Goal: Transaction & Acquisition: Purchase product/service

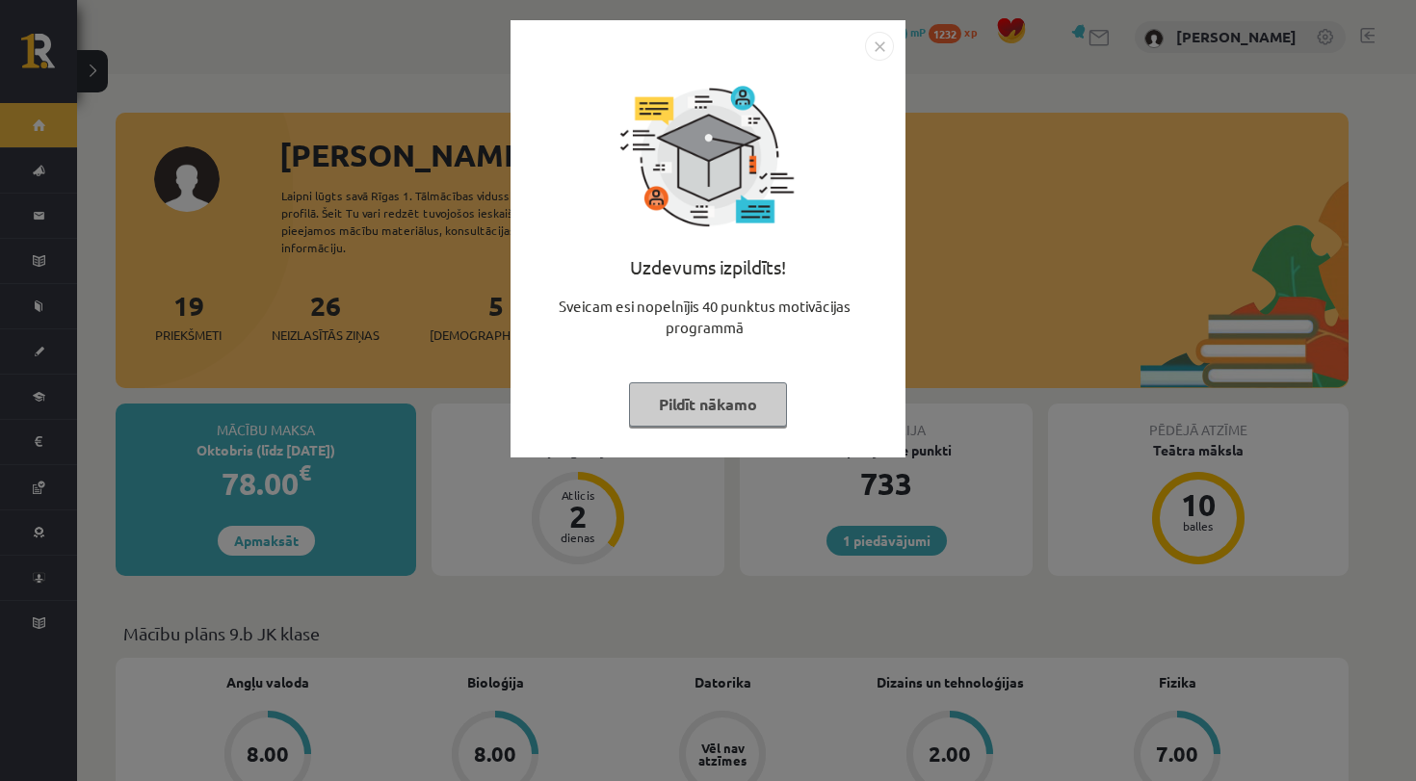
click at [694, 405] on button "Pildīt nākamo" at bounding box center [708, 404] width 158 height 44
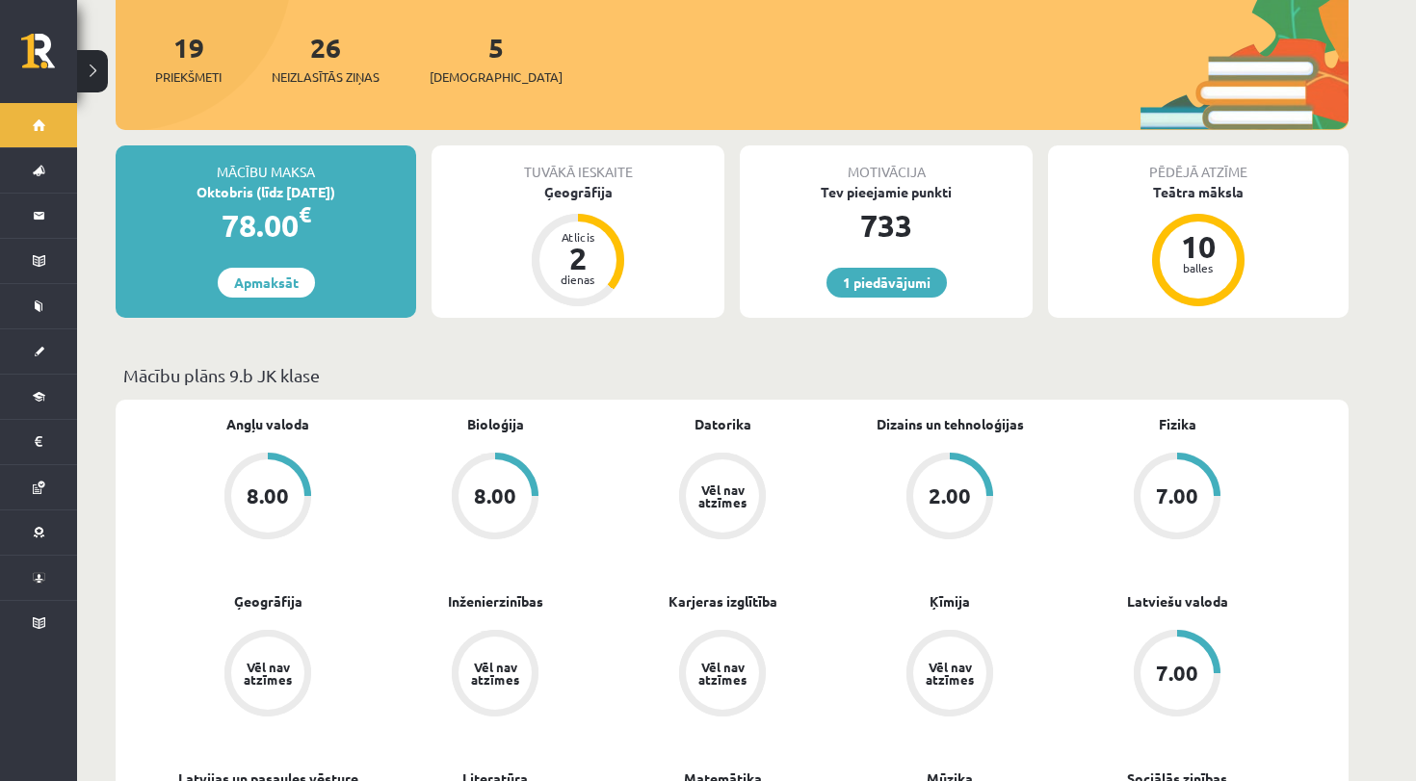
scroll to position [260, 0]
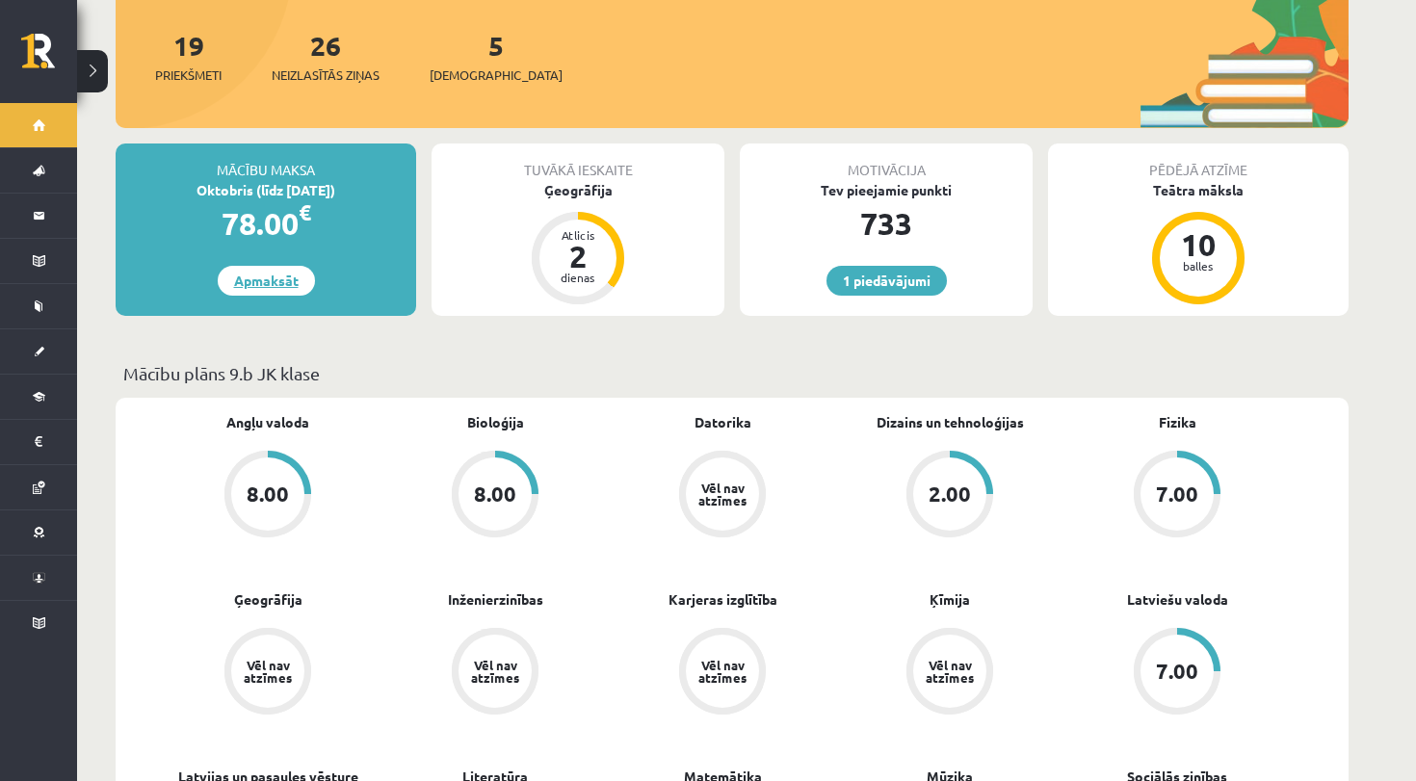
click at [278, 272] on link "Apmaksāt" at bounding box center [266, 281] width 97 height 30
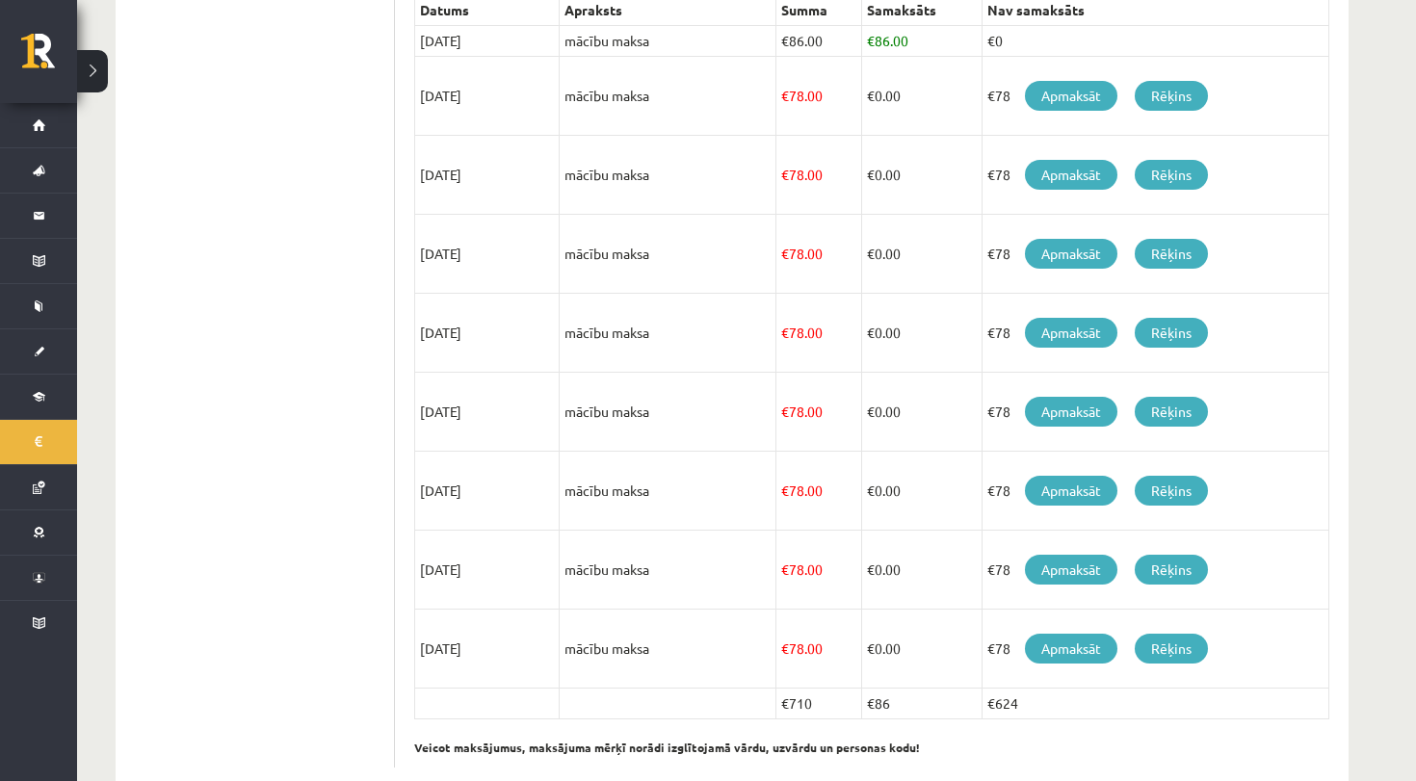
scroll to position [472, 0]
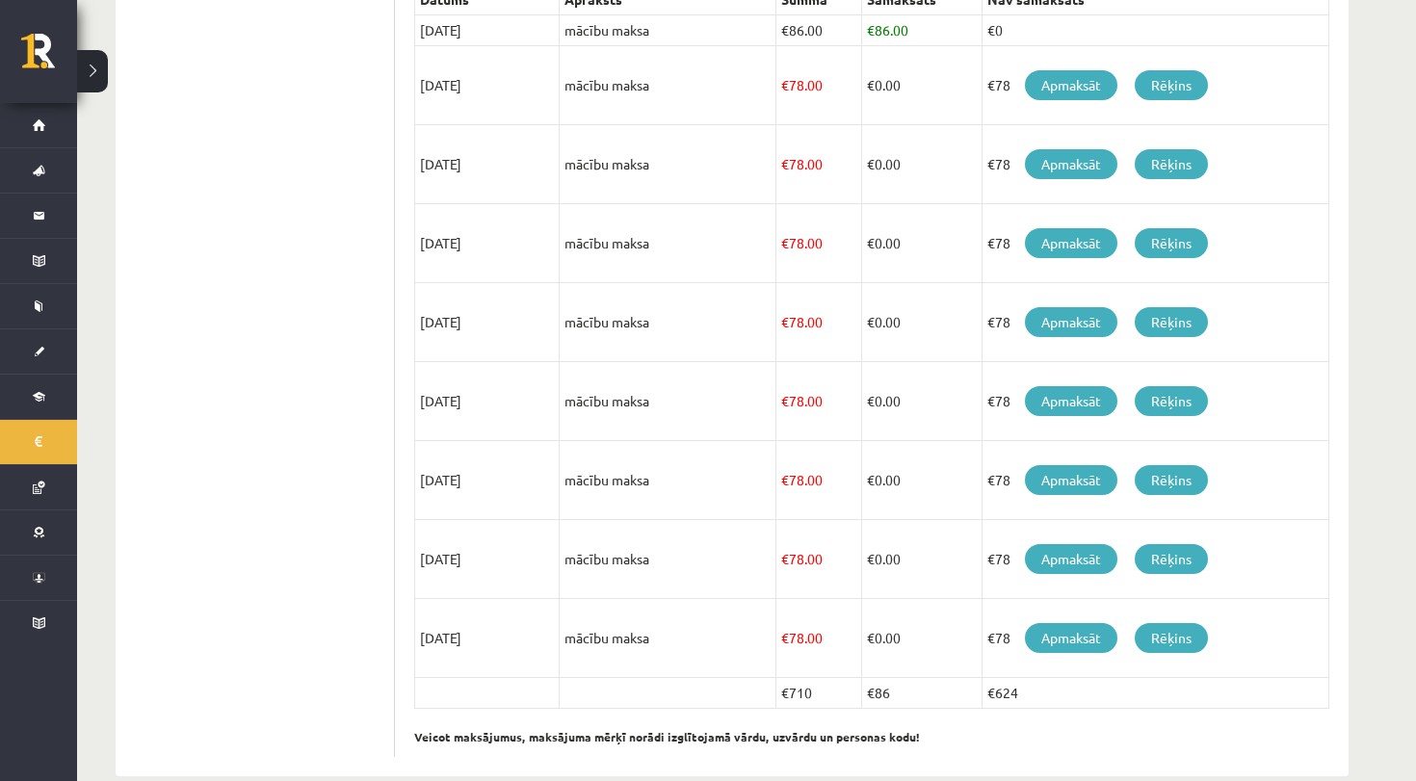
drag, startPoint x: 818, startPoint y: 699, endPoint x: 785, endPoint y: 699, distance: 32.7
click at [785, 699] on td "€710" at bounding box center [819, 693] width 86 height 31
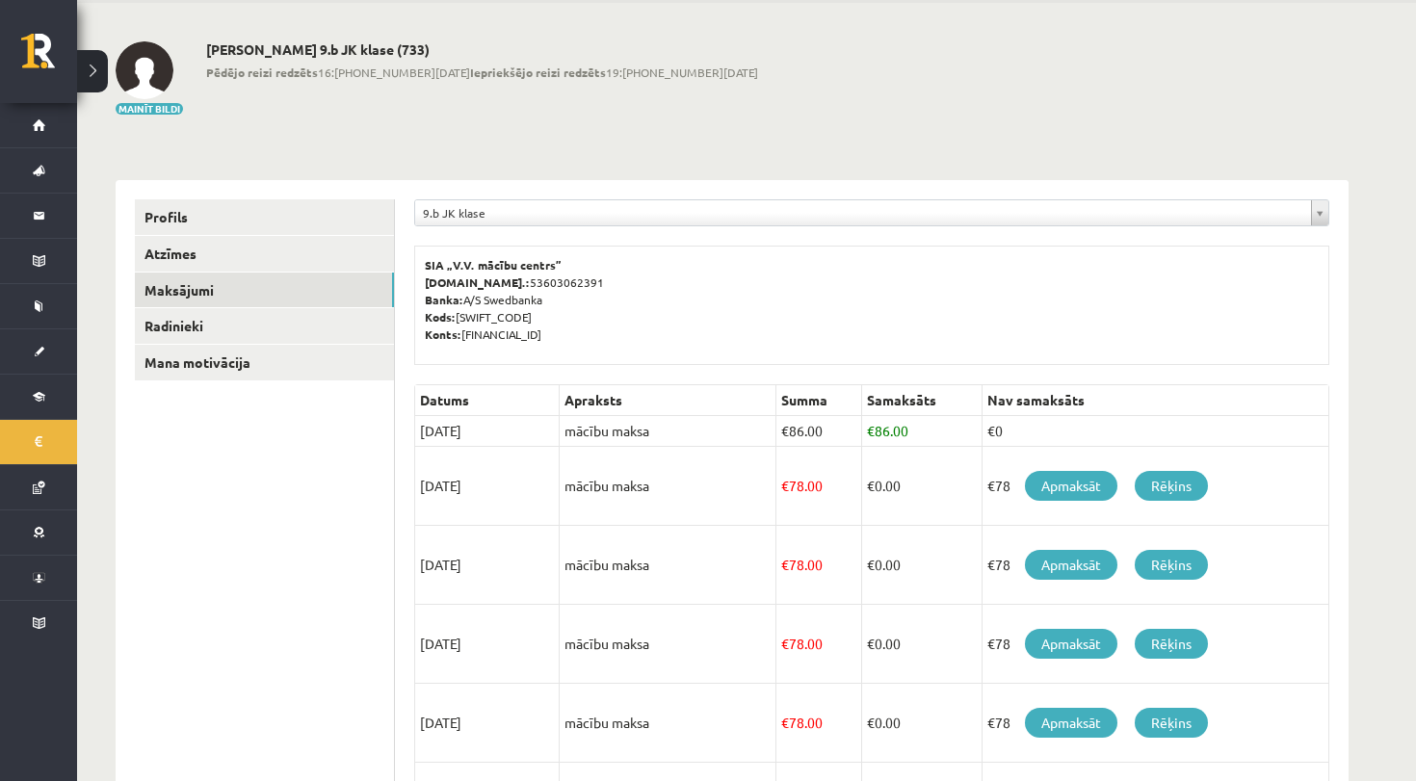
scroll to position [0, 0]
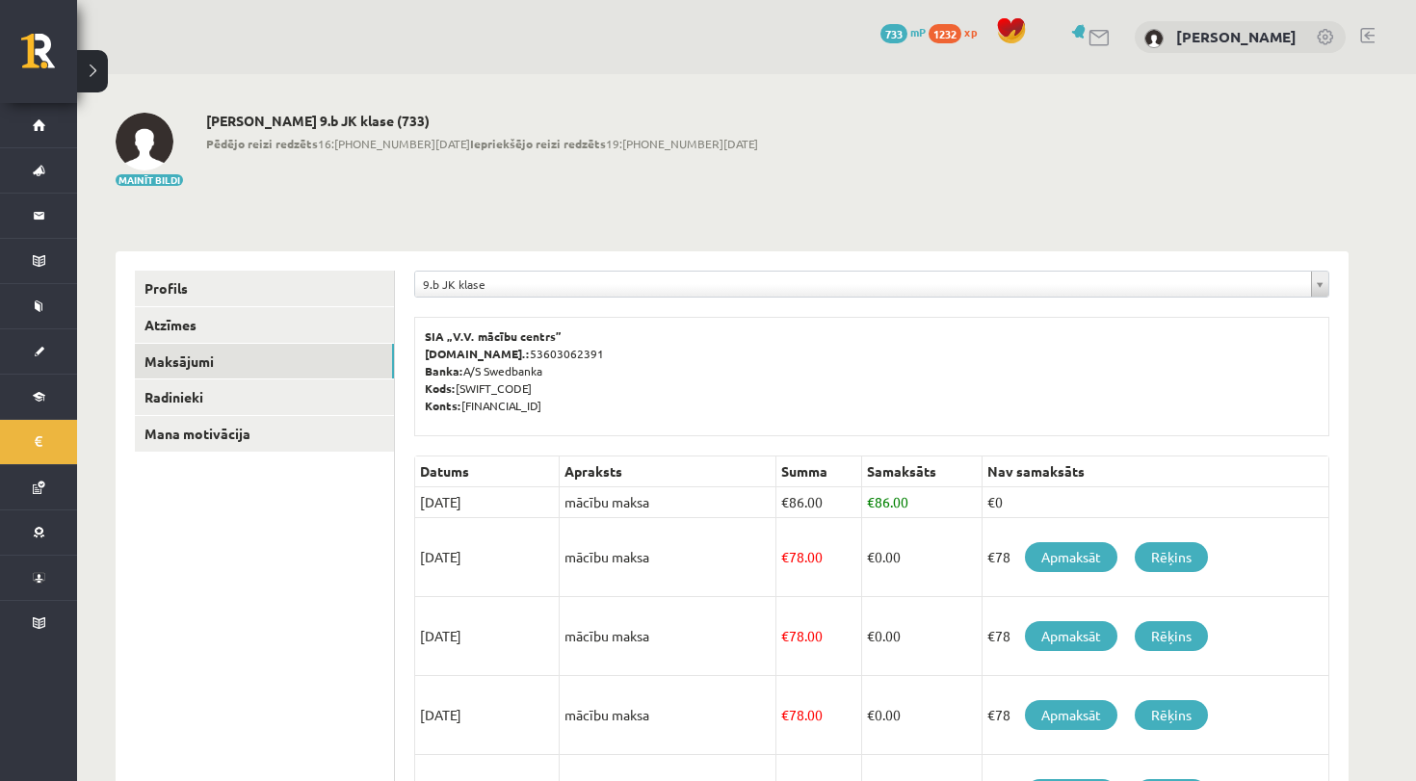
click at [973, 521] on td "€ 0.00" at bounding box center [921, 557] width 120 height 79
drag, startPoint x: 958, startPoint y: 504, endPoint x: 780, endPoint y: 505, distance: 178.2
click at [780, 505] on tr "[DATE] mācību maksa € 86.00 € 86.00 €0" at bounding box center [872, 502] width 914 height 31
click at [1229, 570] on td "€78 Apmaksāt Rēķins" at bounding box center [1155, 557] width 347 height 79
click at [1165, 558] on link "Rēķins" at bounding box center [1171, 557] width 73 height 30
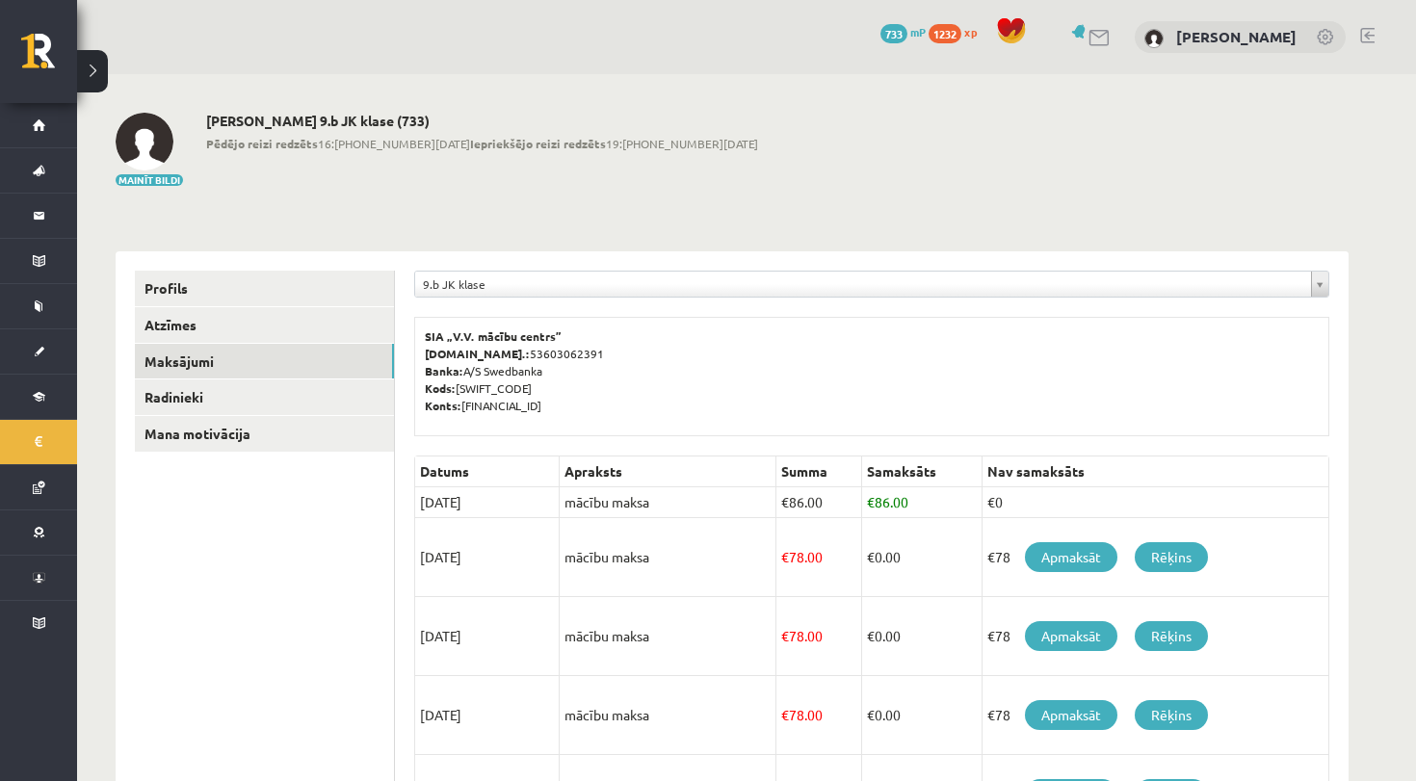
click at [491, 373] on p "SIA „V.V. mācību centrs” [DOMAIN_NAME].: 53603062391 Banka: A/S Swedbanka Kods:…" at bounding box center [872, 370] width 894 height 87
